Goal: Information Seeking & Learning: Learn about a topic

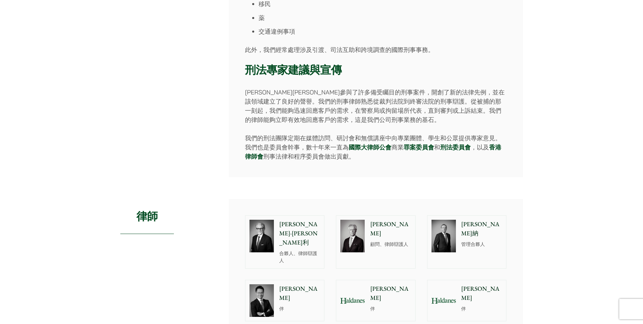
scroll to position [407, 0]
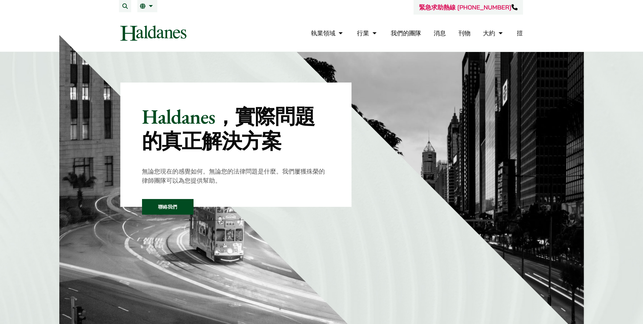
scroll to position [382, 0]
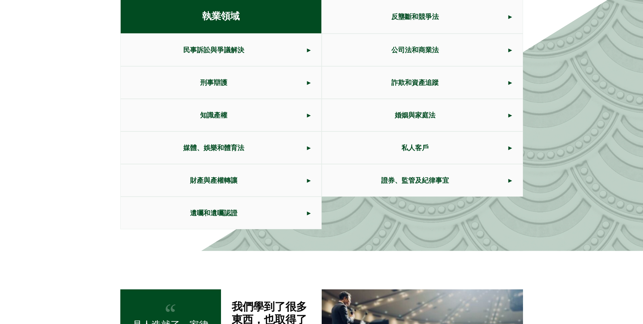
click at [205, 78] on span "刑事辯護" at bounding box center [214, 82] width 187 height 32
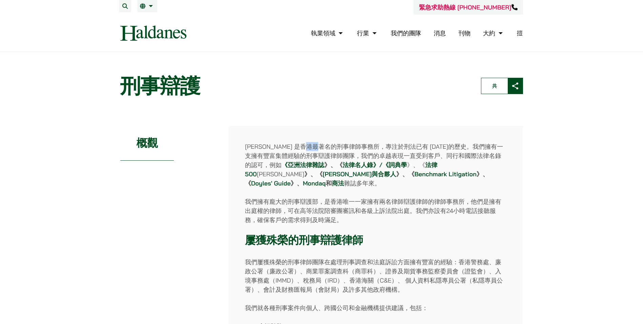
drag, startPoint x: 315, startPoint y: 147, endPoint x: 329, endPoint y: 147, distance: 14.2
click at [329, 147] on p "Haldanes 是香港最著名的刑事律師事務所，專注於刑法已有 50 年的歷史。我們擁有一支擁有豐富集體經驗的刑事辯護律師團隊，我們的卓越表現一直受到客戶、同…" at bounding box center [376, 165] width 262 height 46
copy p "刑事"
